Goal: Task Accomplishment & Management: Use online tool/utility

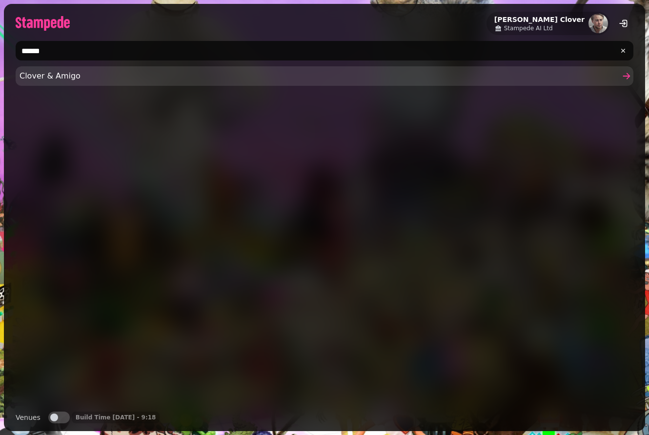
type input "******"
click at [80, 73] on span "Clover & Amigo" at bounding box center [320, 76] width 600 height 12
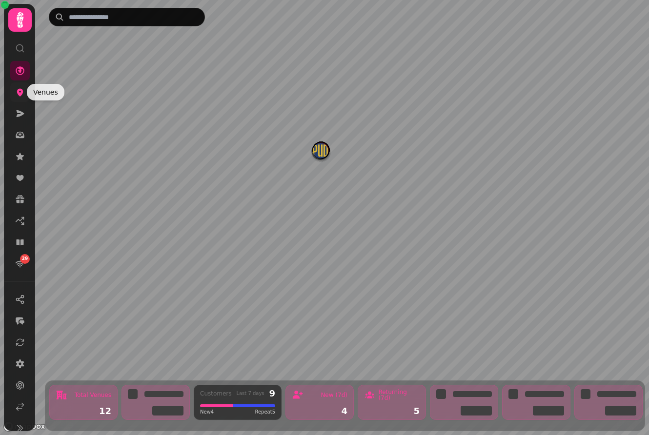
click at [24, 92] on icon at bounding box center [20, 92] width 10 height 10
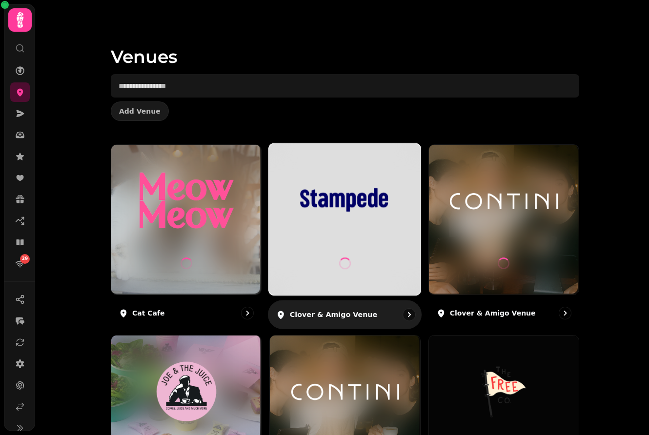
scroll to position [488, 0]
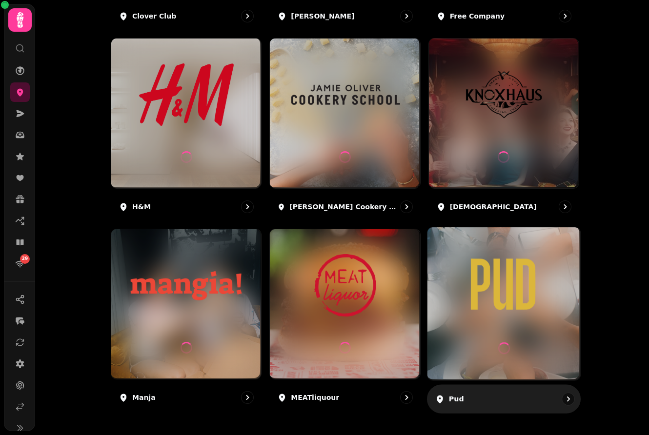
click at [477, 318] on div at bounding box center [503, 303] width 153 height 153
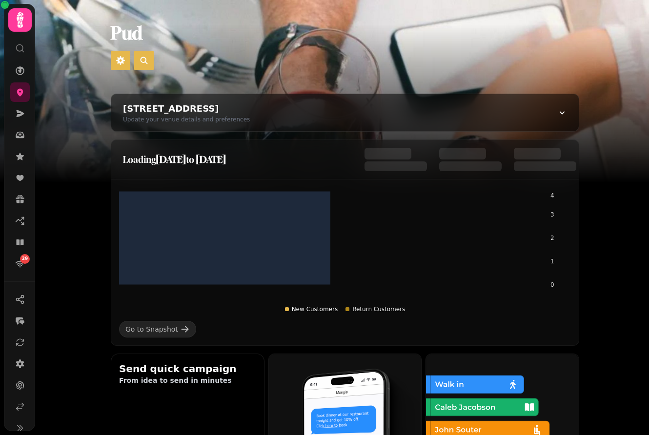
scroll to position [556, 0]
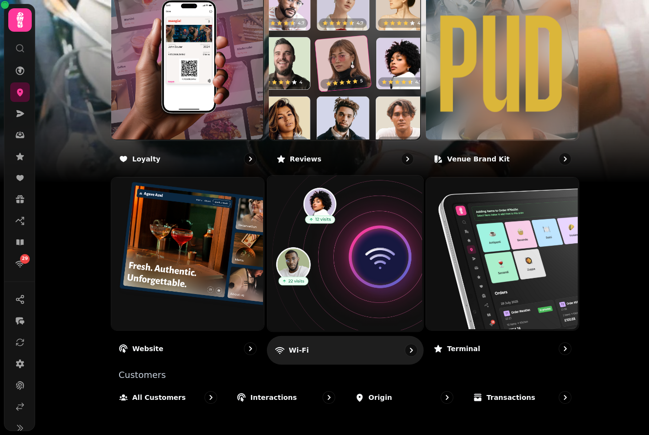
click at [352, 286] on img at bounding box center [344, 253] width 156 height 156
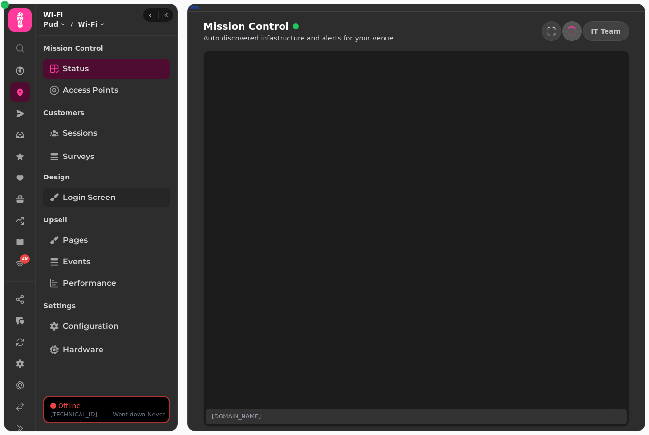
click at [100, 200] on span "Login screen" at bounding box center [89, 198] width 53 height 12
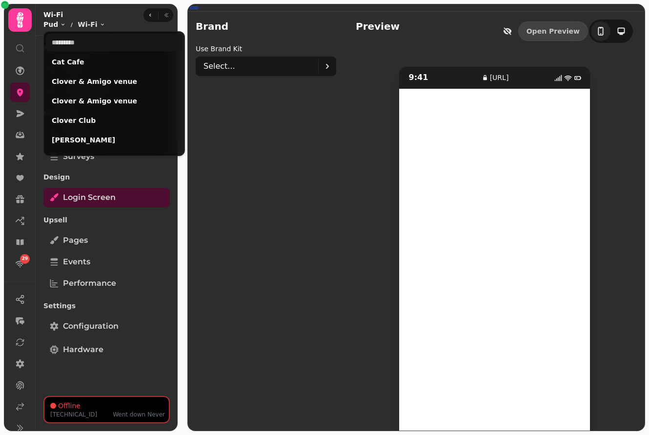
click at [60, 24] on html "29 Brand Use brand kit Select... Preview Open Preview 9:41 [URL] 0 Wi-Fi Pud To…" at bounding box center [324, 217] width 649 height 435
click at [67, 67] on div "Cat Cafe" at bounding box center [114, 62] width 137 height 18
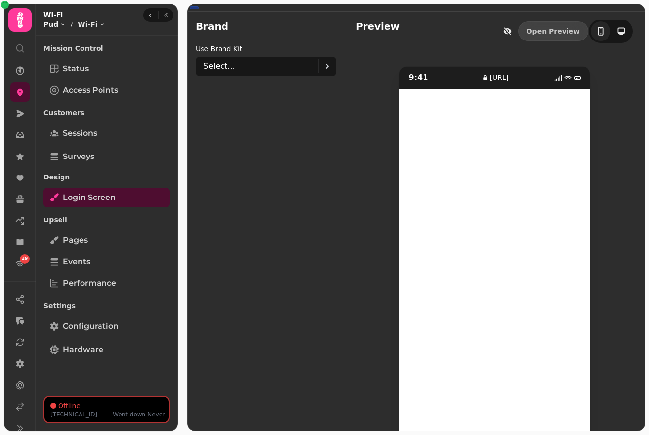
click at [54, 24] on html "29 Brand Use brand kit Select... Preview Open Preview 9:41 [URL] 0 Wi-Fi Pud To…" at bounding box center [324, 217] width 649 height 435
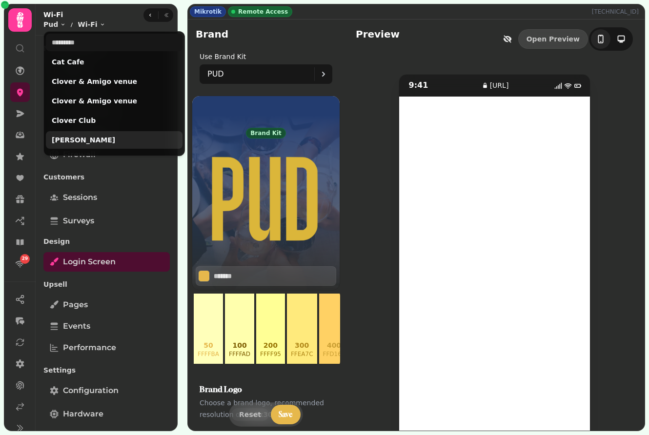
click at [68, 137] on link "[PERSON_NAME]" at bounding box center [114, 140] width 125 height 10
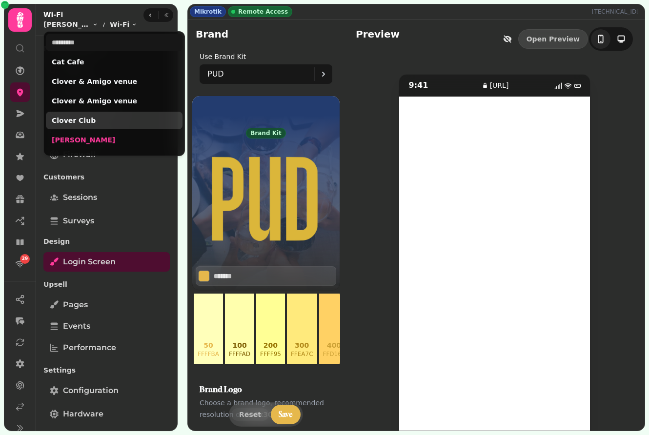
type input "****"
type input "*******"
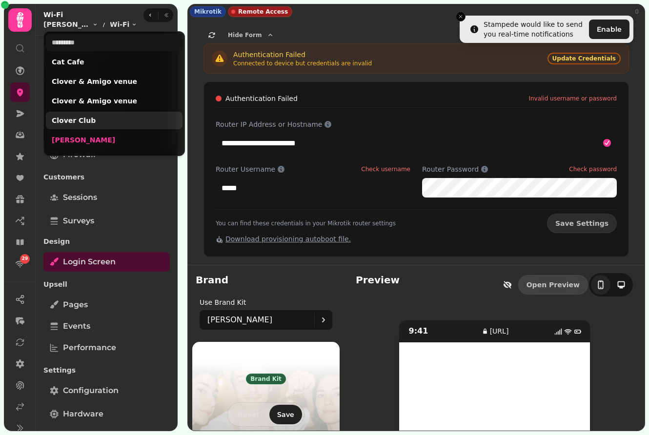
click at [99, 121] on link "Clover Club" at bounding box center [114, 121] width 125 height 10
select select "**********"
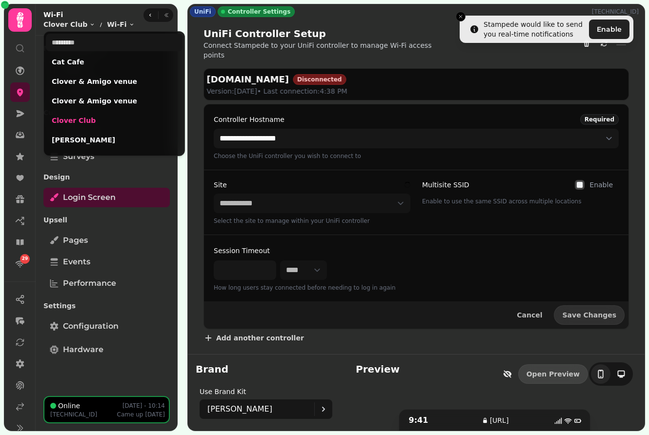
type input "*******"
click at [385, 360] on html "**********" at bounding box center [324, 217] width 649 height 435
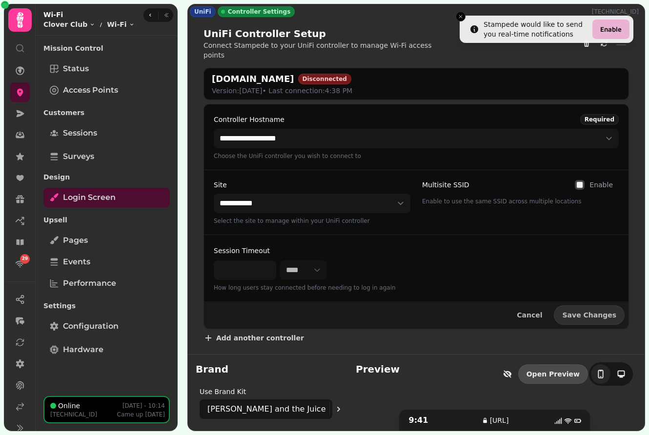
click at [542, 369] on link "Open Preview" at bounding box center [553, 374] width 70 height 20
click at [18, 404] on icon at bounding box center [20, 407] width 10 height 10
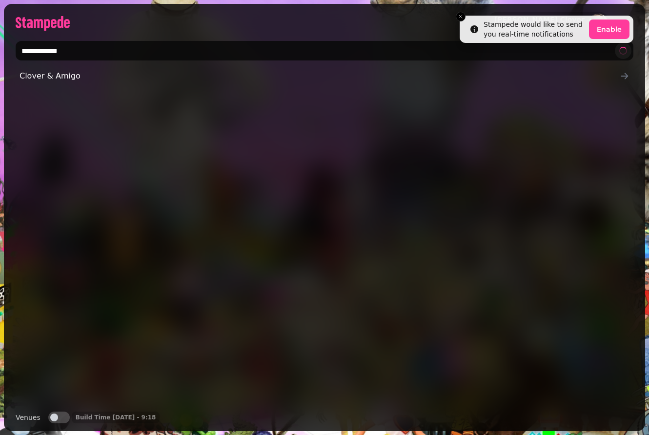
type input "**********"
click at [53, 418] on span "button" at bounding box center [54, 418] width 8 height 8
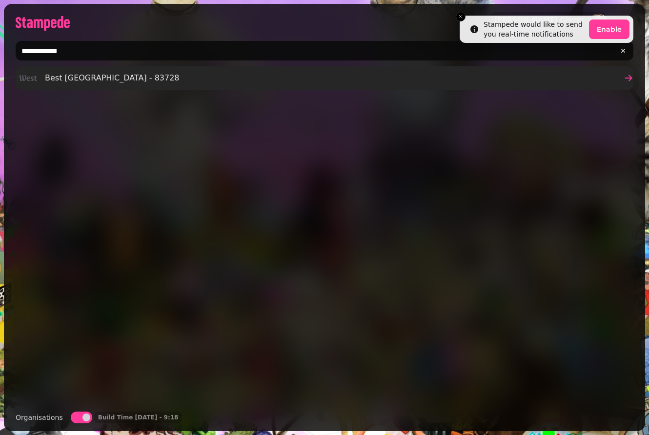
click at [77, 80] on span "Best [GEOGRAPHIC_DATA] - 83728" at bounding box center [112, 78] width 135 height 12
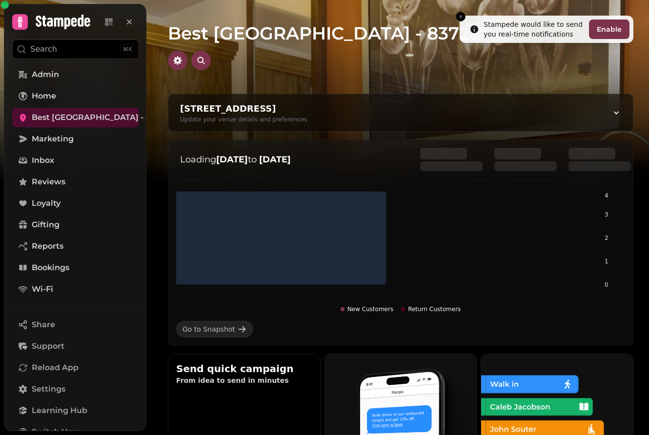
scroll to position [553, 0]
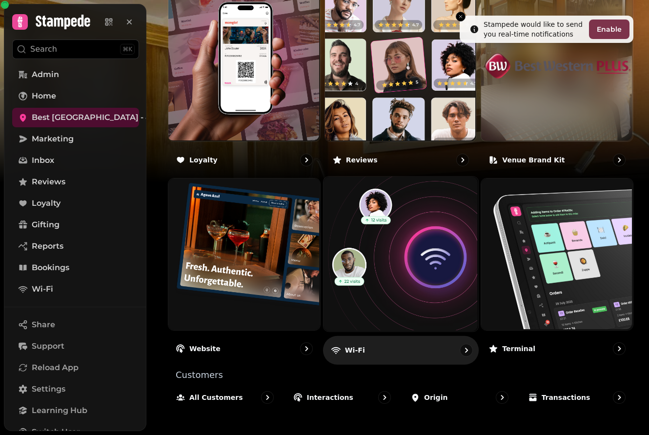
click at [374, 285] on img at bounding box center [399, 253] width 155 height 155
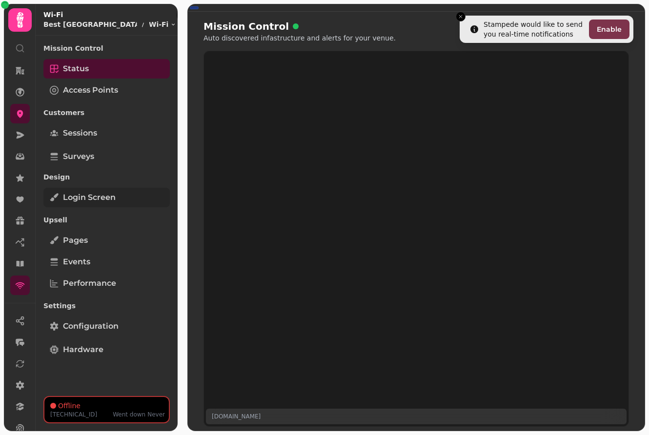
click at [122, 199] on link "Login screen" at bounding box center [106, 198] width 126 height 20
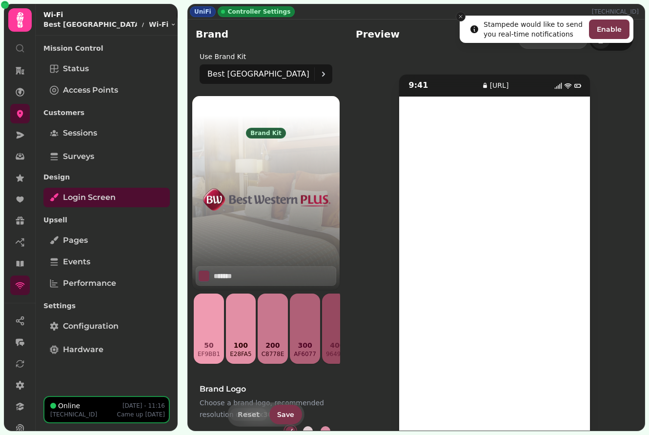
click at [462, 18] on icon "Close toast" at bounding box center [461, 17] width 6 height 6
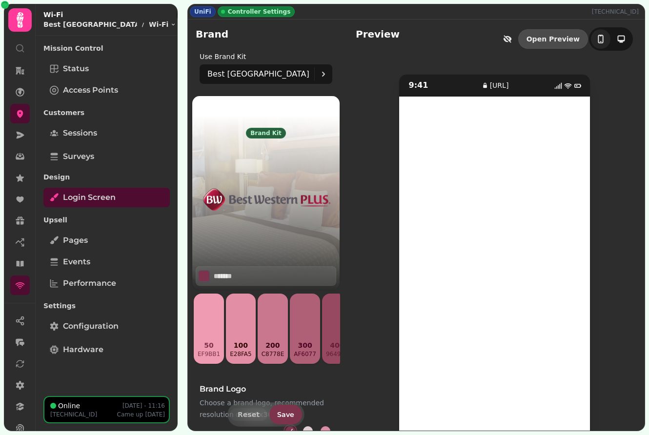
click at [541, 39] on link "Open Preview" at bounding box center [553, 39] width 70 height 20
click at [551, 40] on link "Open Preview" at bounding box center [553, 39] width 70 height 20
click at [89, 24] on p "Best [GEOGRAPHIC_DATA] - 83728" at bounding box center [90, 25] width 94 height 10
click at [134, 25] on p "Best [GEOGRAPHIC_DATA] - 83728" at bounding box center [90, 25] width 94 height 10
click at [113, 22] on p "Best [GEOGRAPHIC_DATA] - 83728" at bounding box center [90, 25] width 94 height 10
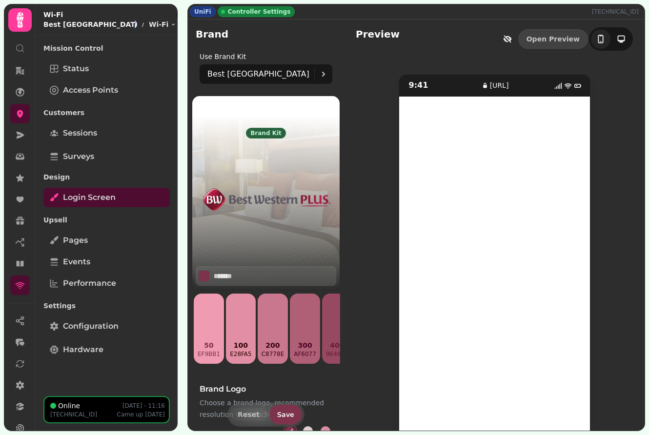
click at [113, 22] on p "Best [GEOGRAPHIC_DATA] - 83728" at bounding box center [90, 25] width 94 height 10
click at [16, 90] on icon at bounding box center [20, 92] width 10 height 10
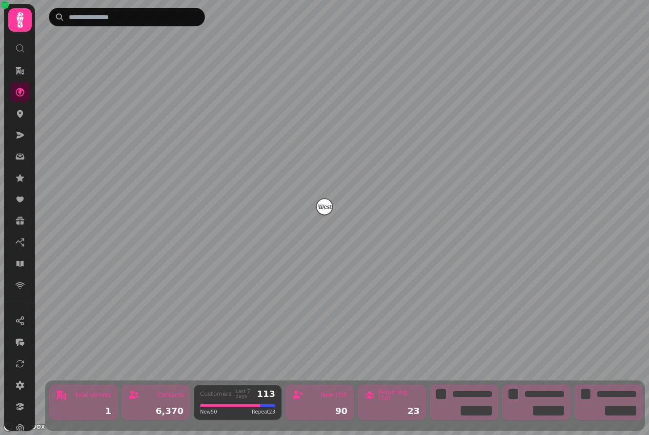
click at [324, 203] on img "Best Western Milford Hotel - 83728" at bounding box center [324, 206] width 15 height 15
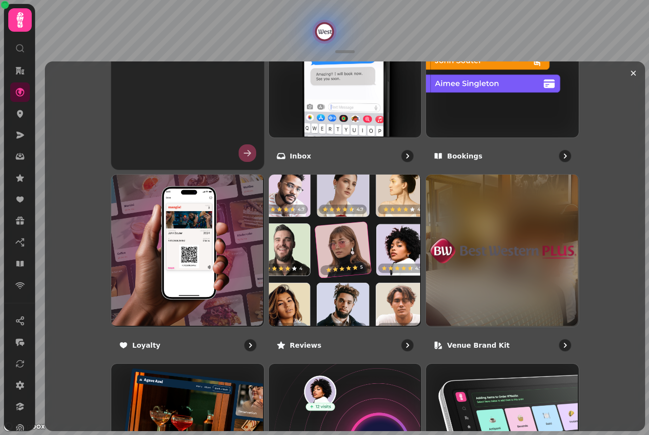
scroll to position [644, 0]
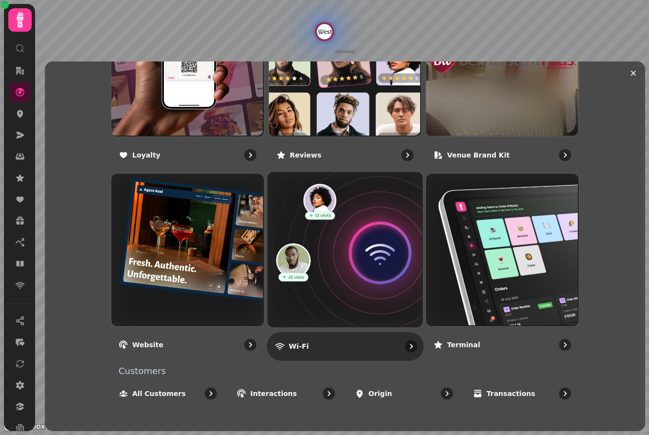
click at [338, 272] on img at bounding box center [344, 249] width 156 height 156
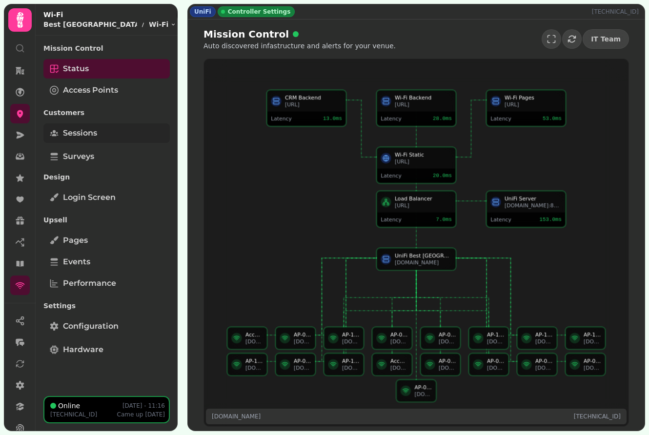
click at [104, 130] on link "Sessions" at bounding box center [106, 133] width 126 height 20
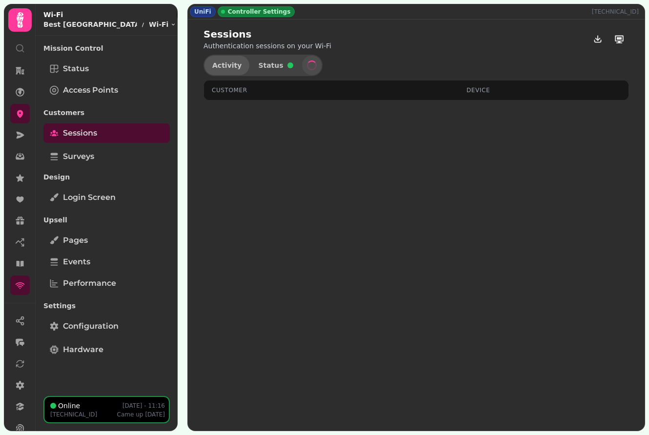
click at [229, 65] on span "Activity" at bounding box center [226, 65] width 29 height 7
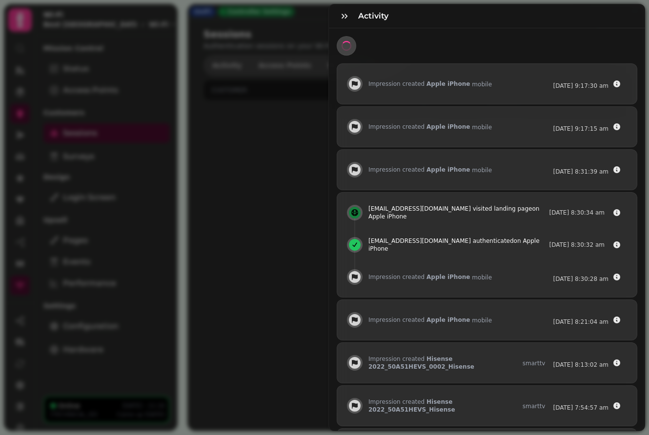
click at [273, 198] on div "Activity Impression created Apple iPhone mobile 21 Aug @ 9:17:30 am Impression …" at bounding box center [324, 226] width 649 height 420
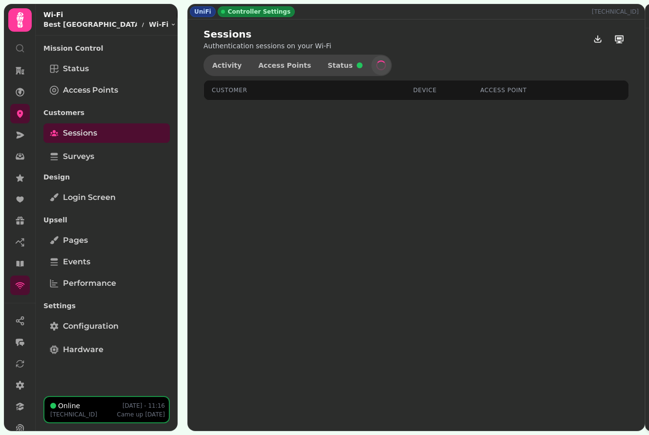
select select "**"
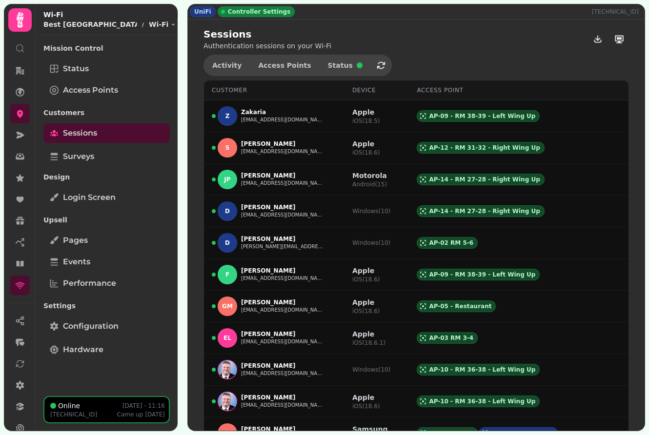
click at [82, 337] on div "Settings Configuration" at bounding box center [106, 317] width 126 height 41
click at [79, 343] on link "Hardware" at bounding box center [106, 350] width 126 height 20
